Goal: Check status: Check status

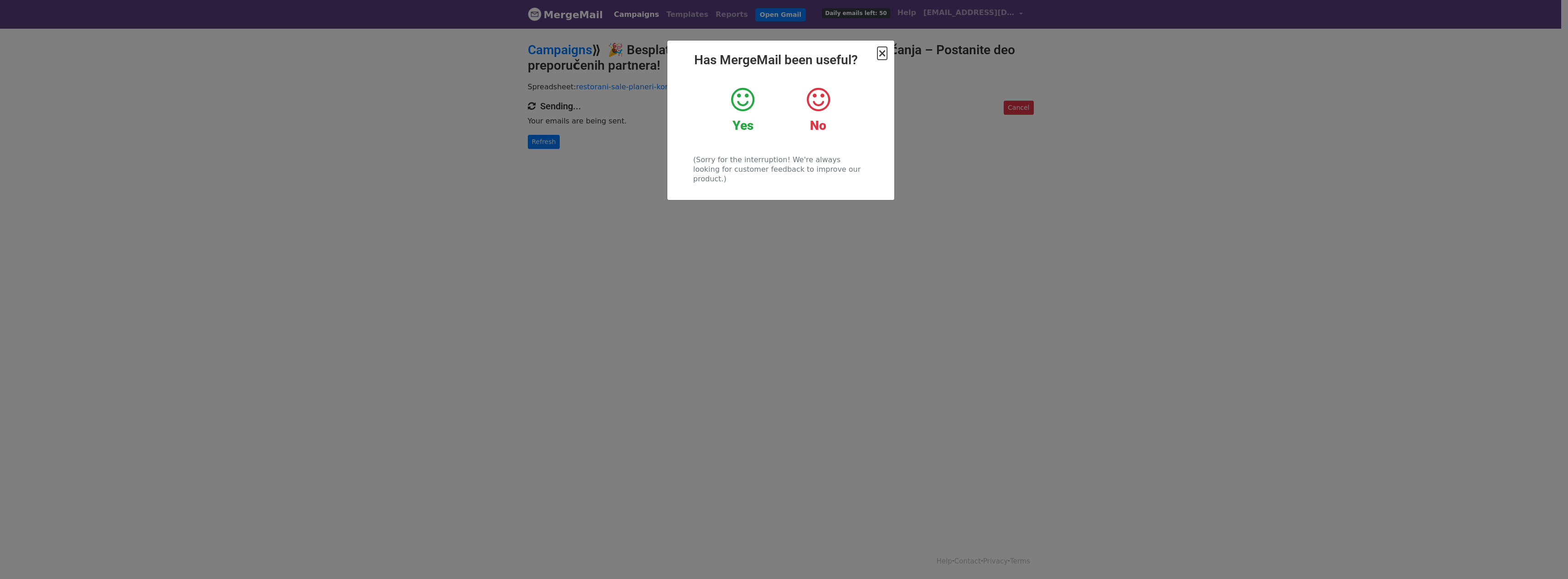
click at [881, 50] on span "×" at bounding box center [881, 53] width 9 height 12
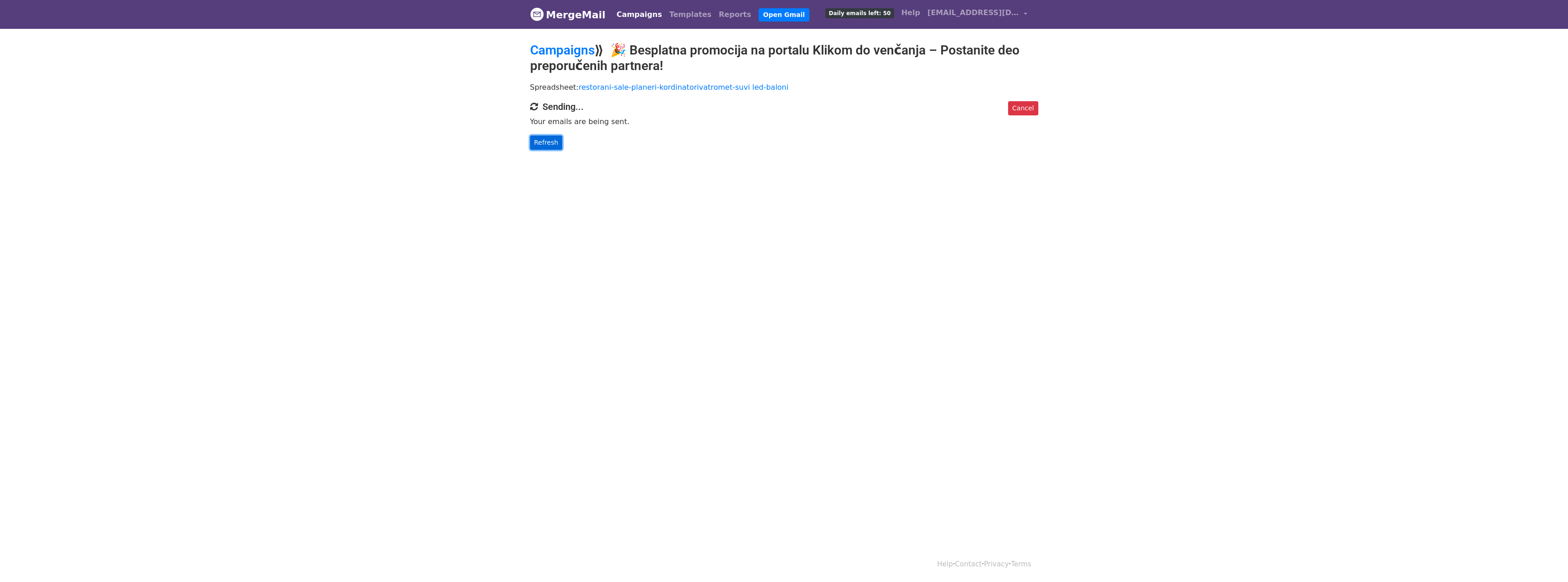
click at [551, 144] on link "Refresh" at bounding box center [546, 142] width 32 height 14
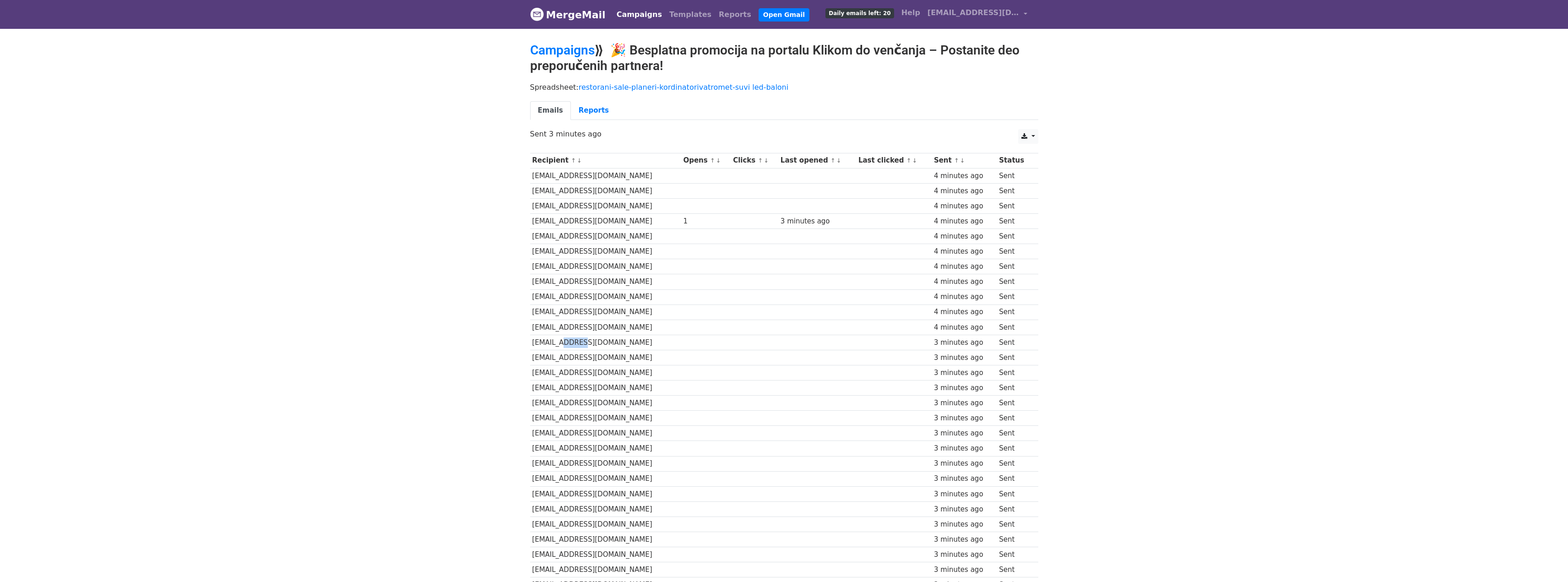
drag, startPoint x: 558, startPoint y: 342, endPoint x: 577, endPoint y: 343, distance: 19.0
click at [577, 343] on td "[EMAIL_ADDRESS][DOMAIN_NAME]" at bounding box center [606, 342] width 151 height 15
